Goal: Information Seeking & Learning: Check status

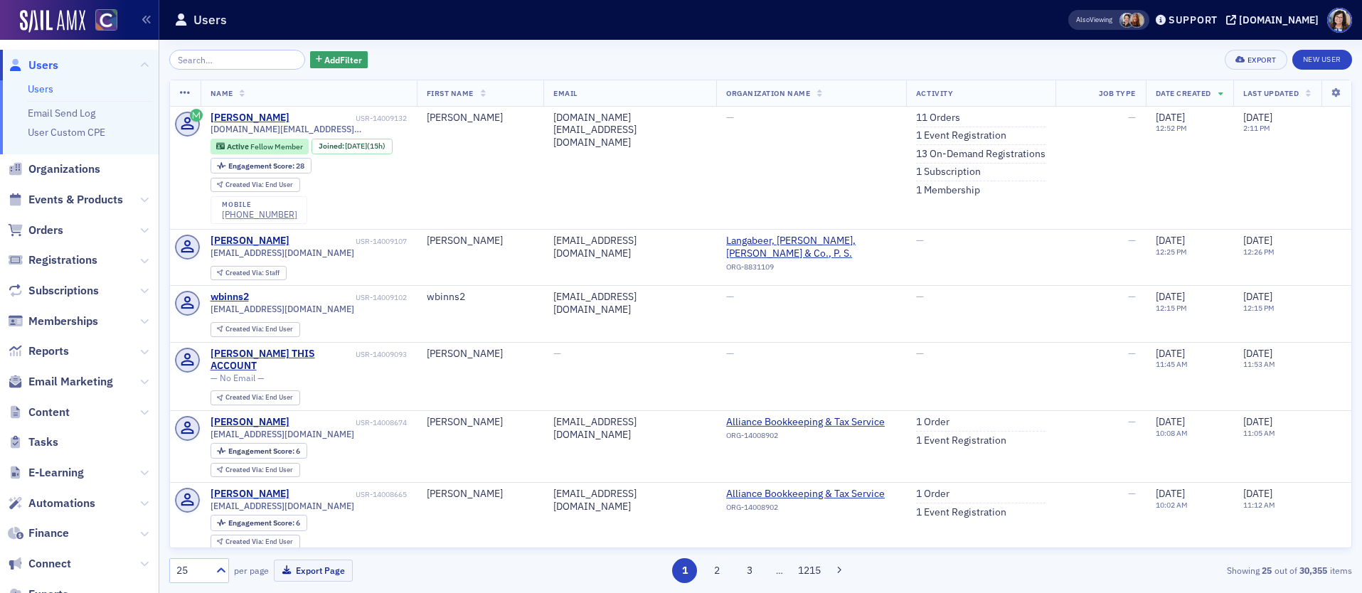
drag, startPoint x: 97, startPoint y: 196, endPoint x: 165, endPoint y: 117, distance: 103.9
click at [98, 194] on span "Events & Products" at bounding box center [75, 200] width 95 height 16
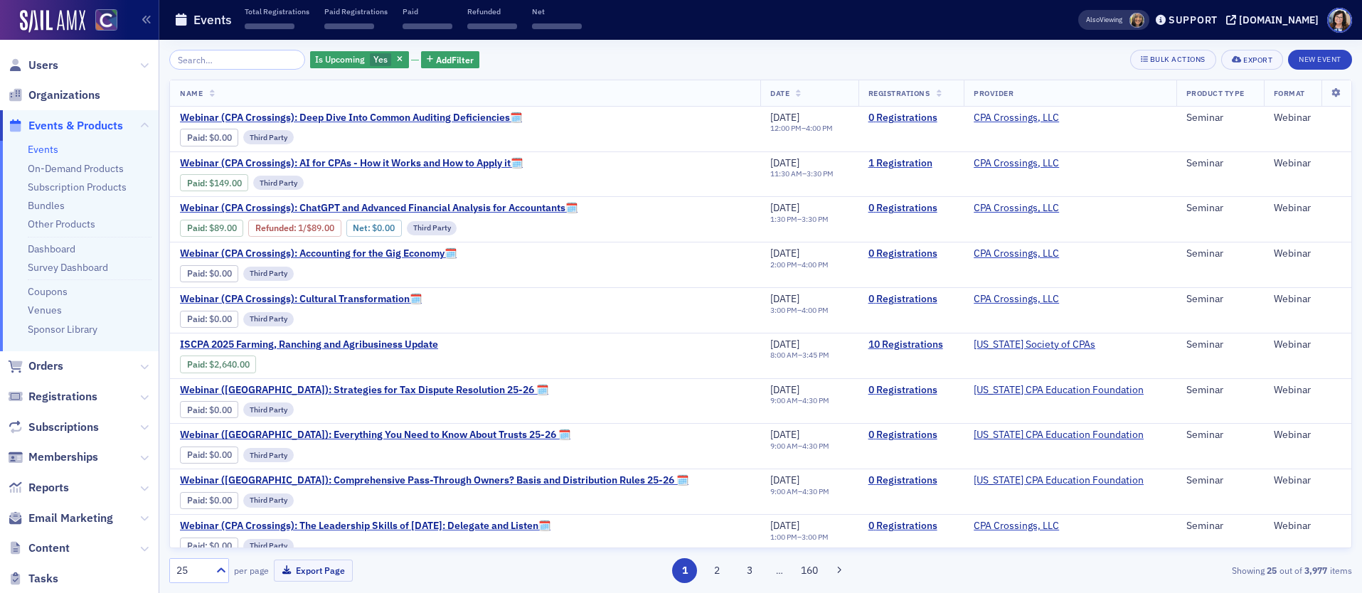
click at [222, 63] on input "search" at bounding box center [237, 60] width 136 height 20
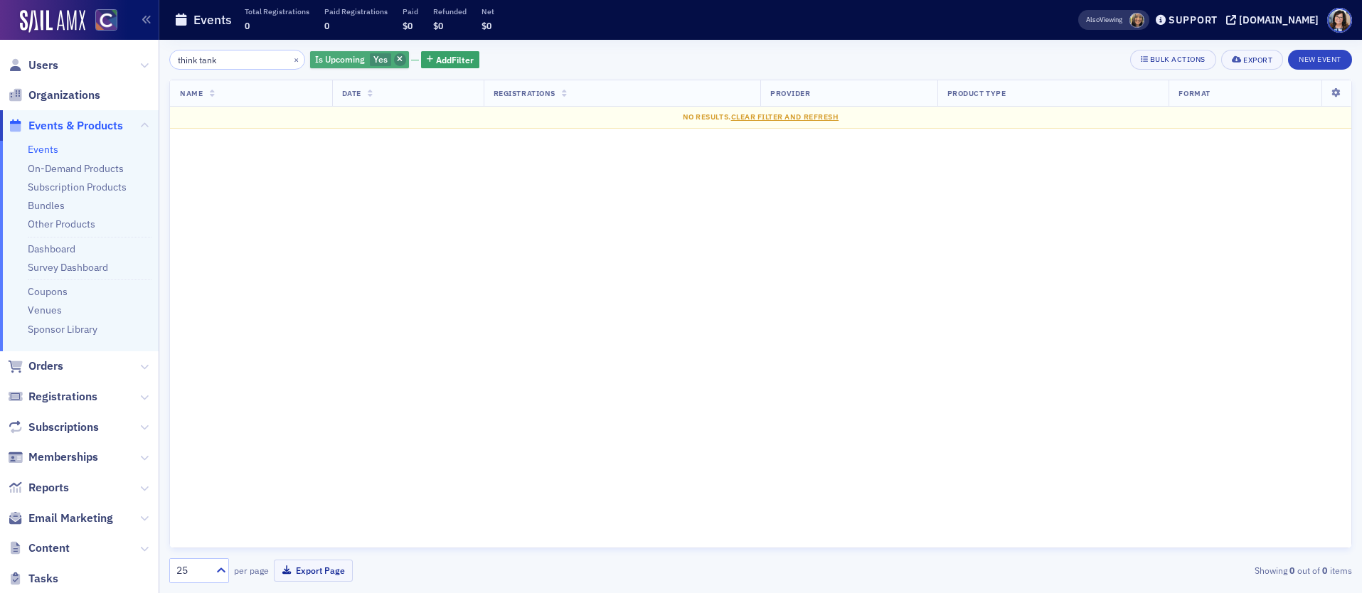
type input "think tank"
click at [397, 61] on icon "button" at bounding box center [400, 60] width 6 height 8
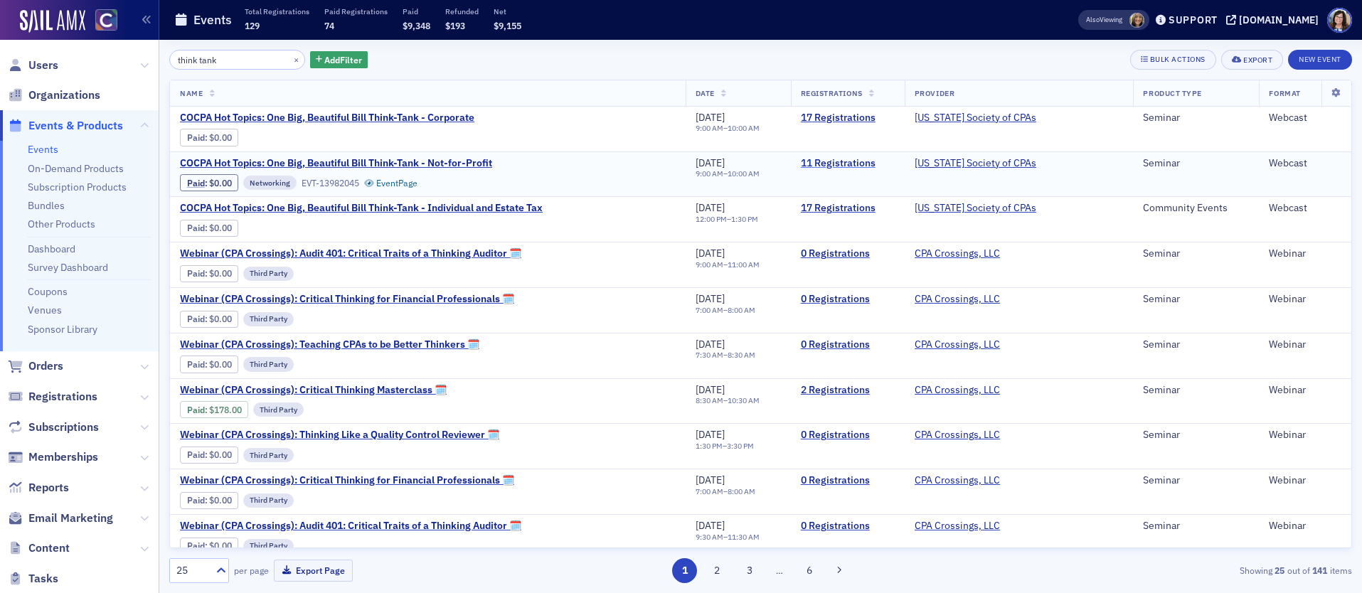
click at [840, 162] on link "11 Registrations" at bounding box center [848, 163] width 94 height 13
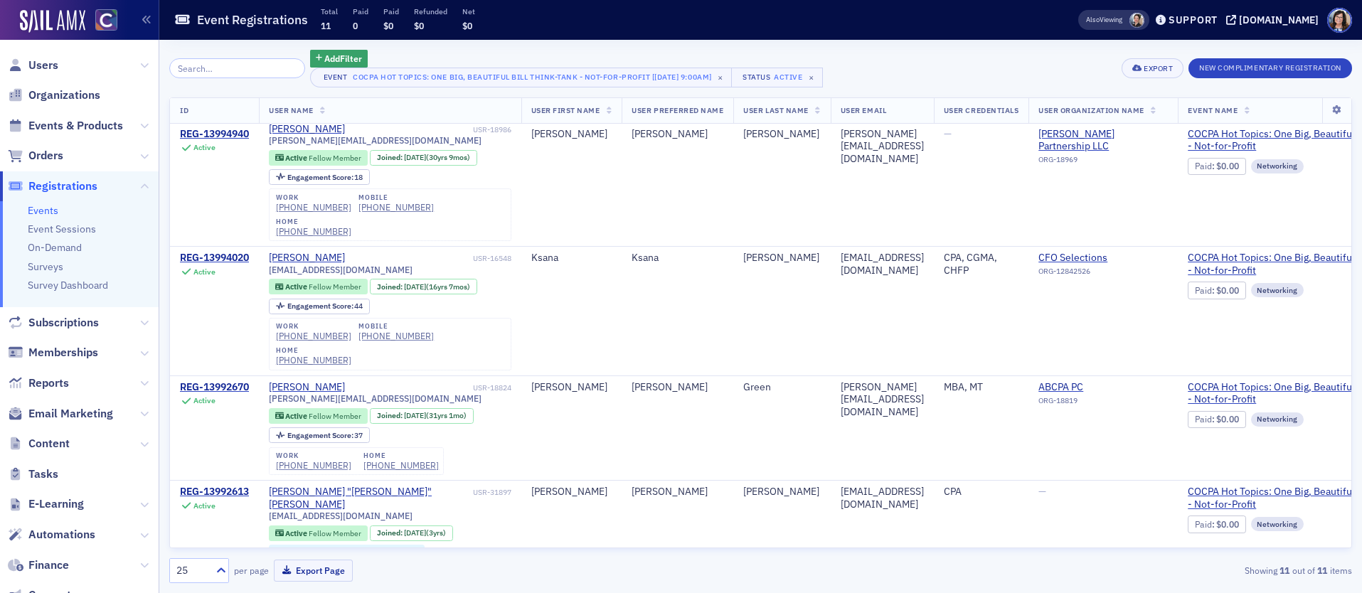
scroll to position [1062, 0]
